Goal: Complete application form: Complete application form

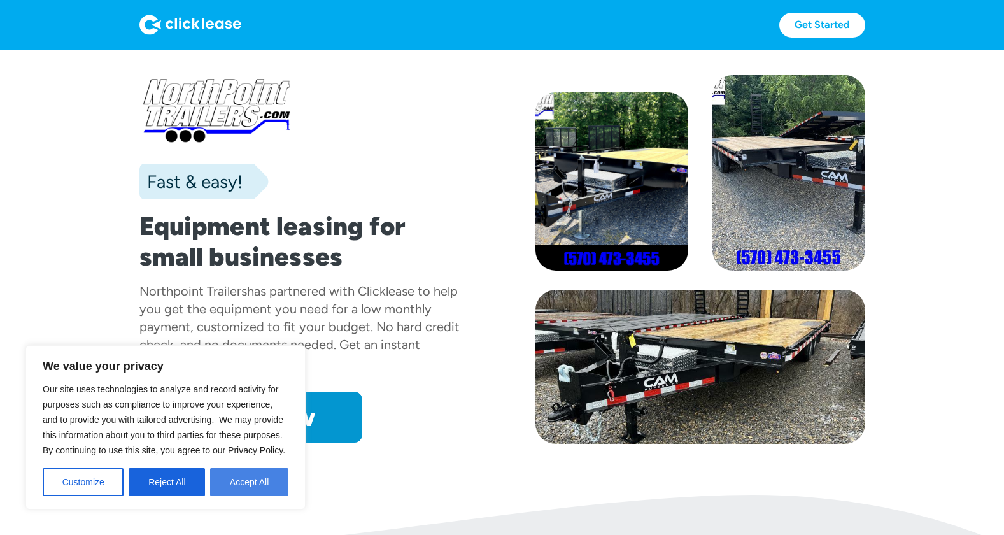
click at [259, 491] on button "Accept All" at bounding box center [249, 482] width 78 height 28
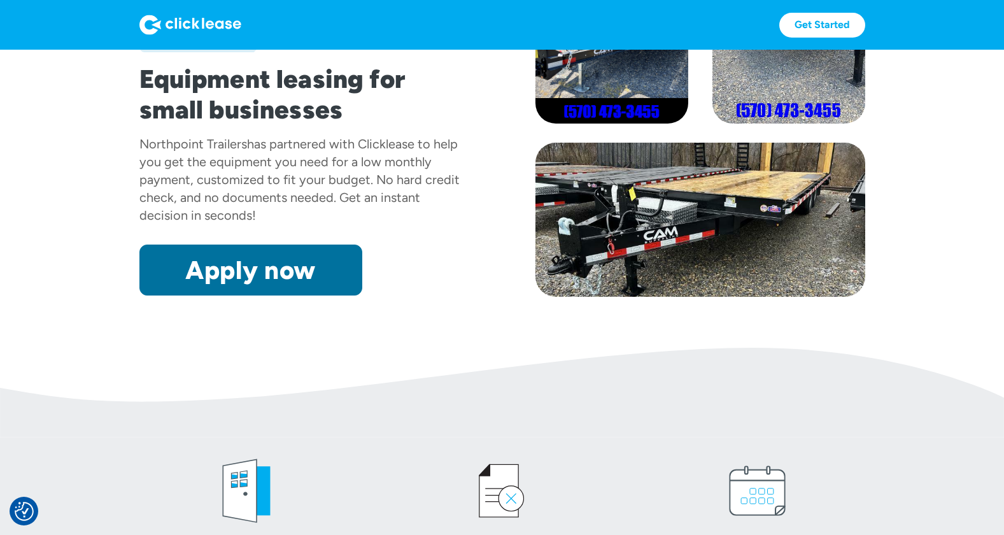
scroll to position [149, 0]
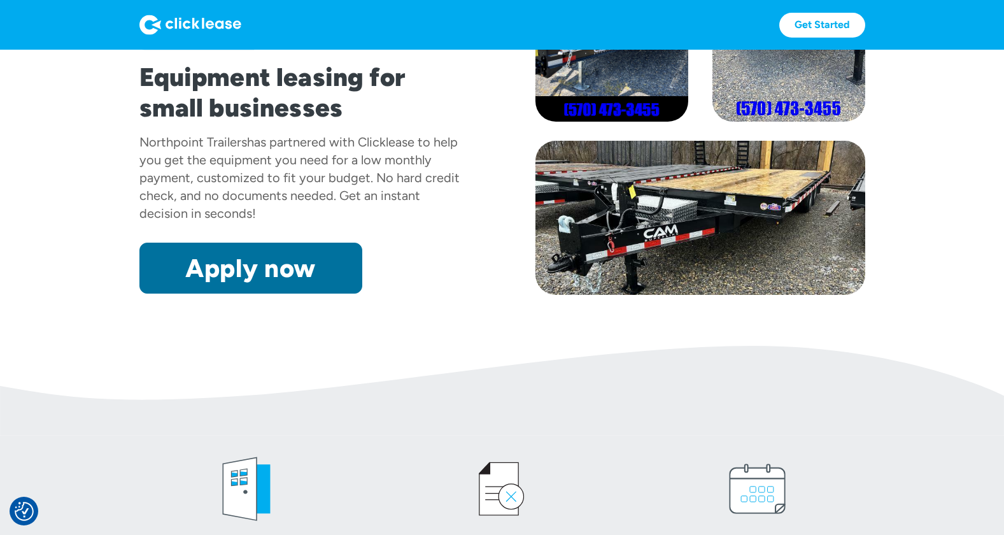
click at [273, 285] on link "Apply now" at bounding box center [250, 268] width 223 height 51
